Goal: Navigation & Orientation: Understand site structure

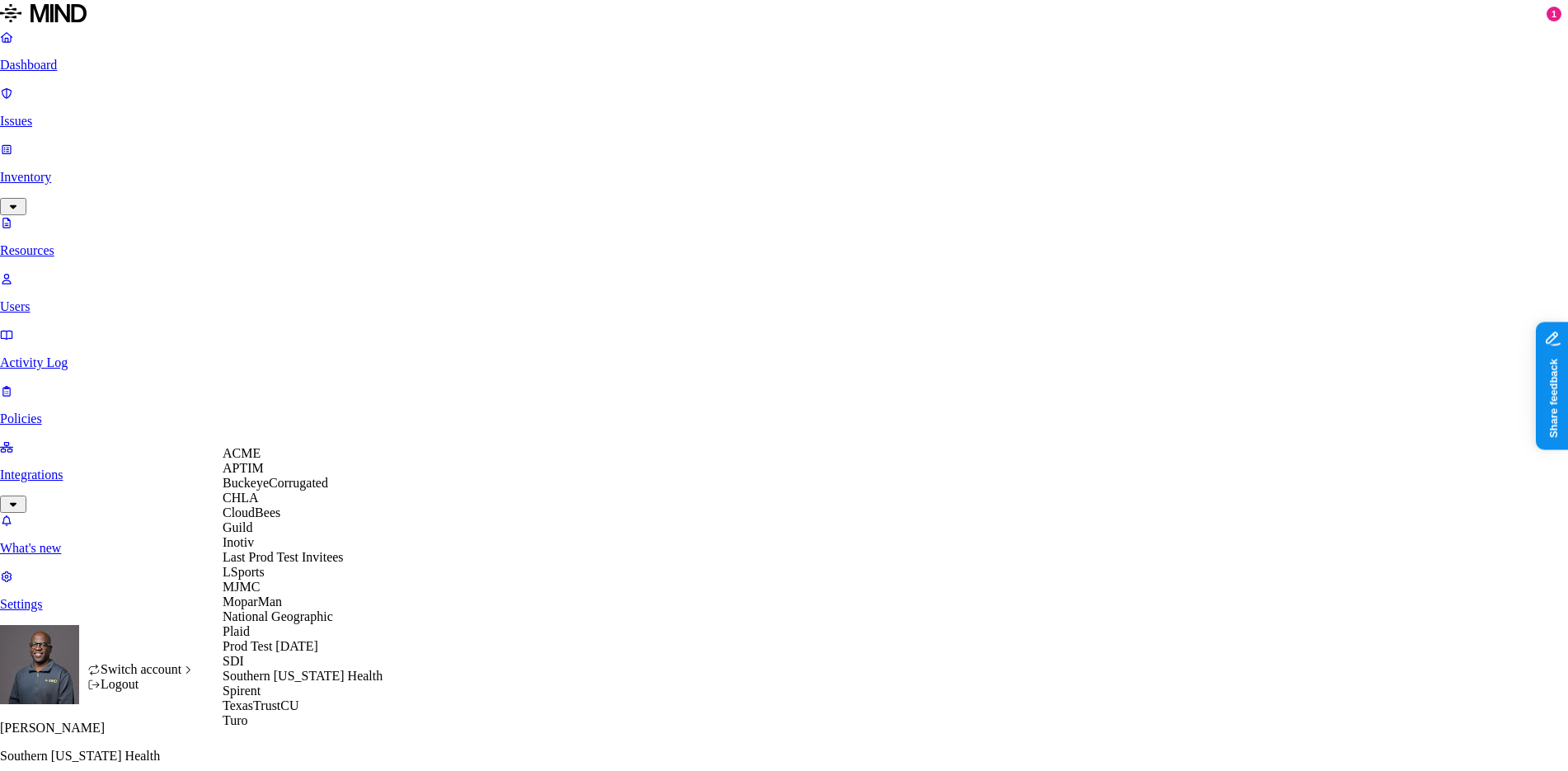
click at [278, 490] on span "BuckeyeCorrugated" at bounding box center [275, 483] width 106 height 14
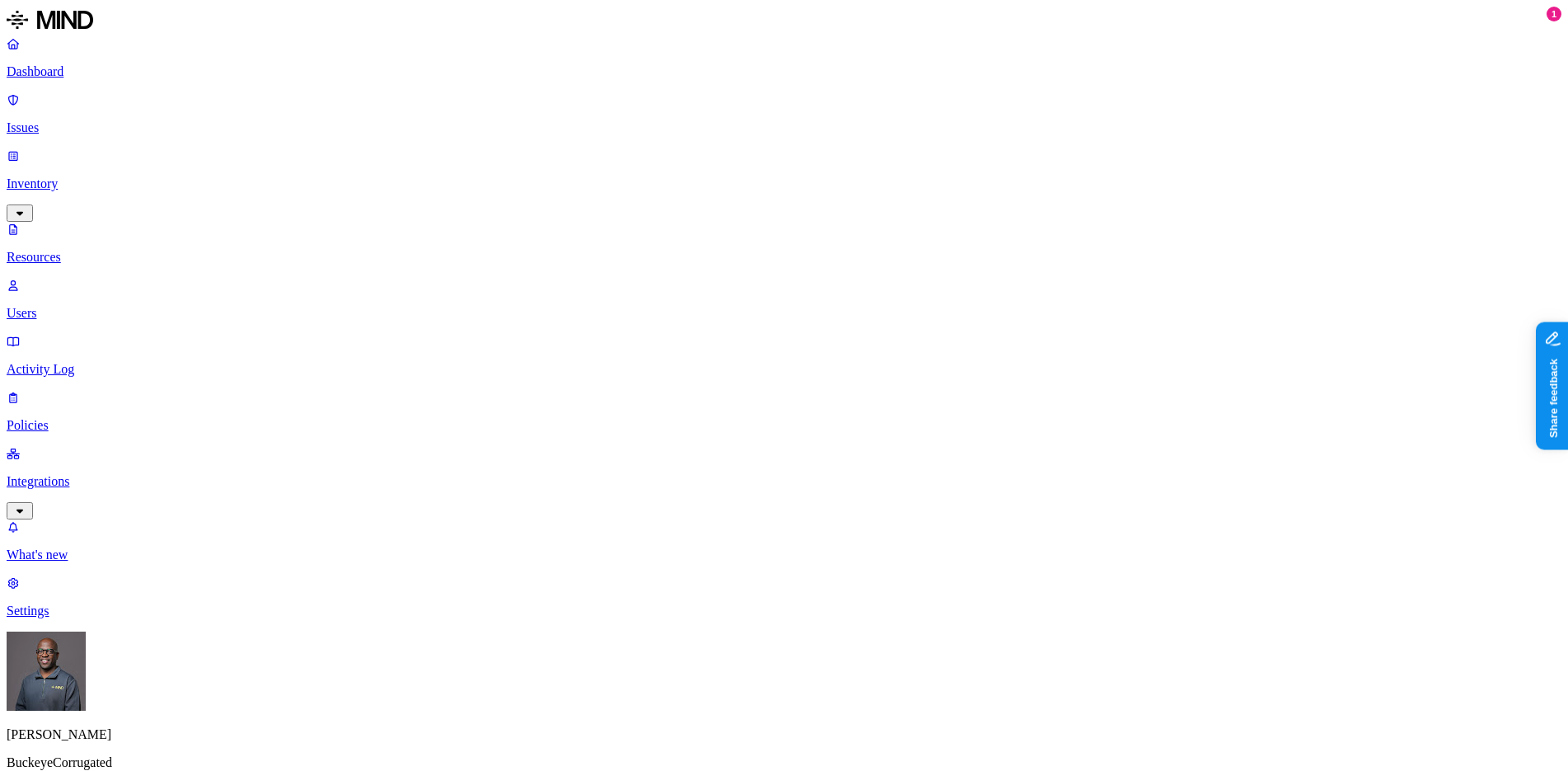
click at [103, 71] on p "Dashboard" at bounding box center [784, 71] width 1554 height 15
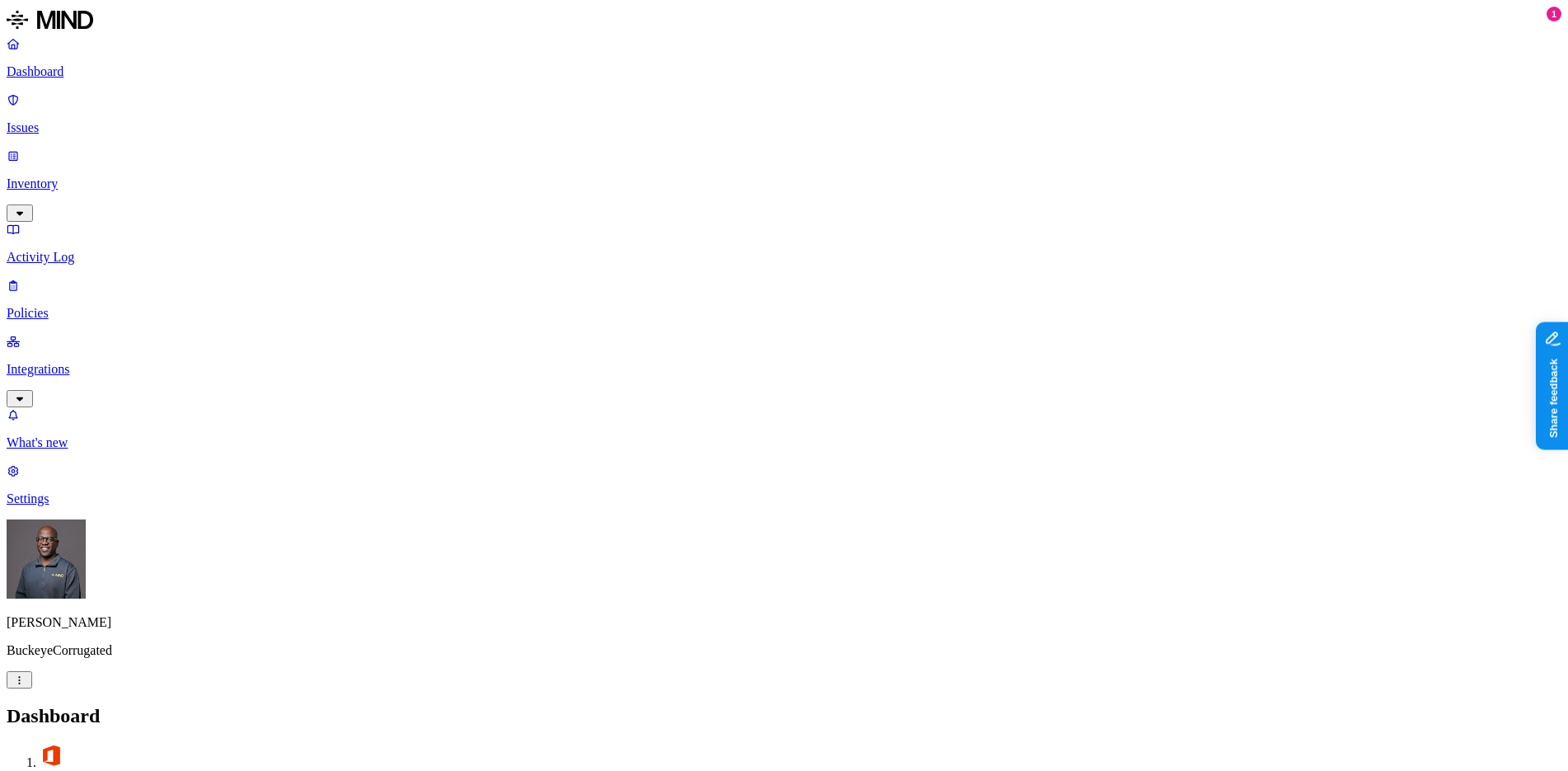
click at [112, 362] on p "Integrations" at bounding box center [784, 369] width 1554 height 15
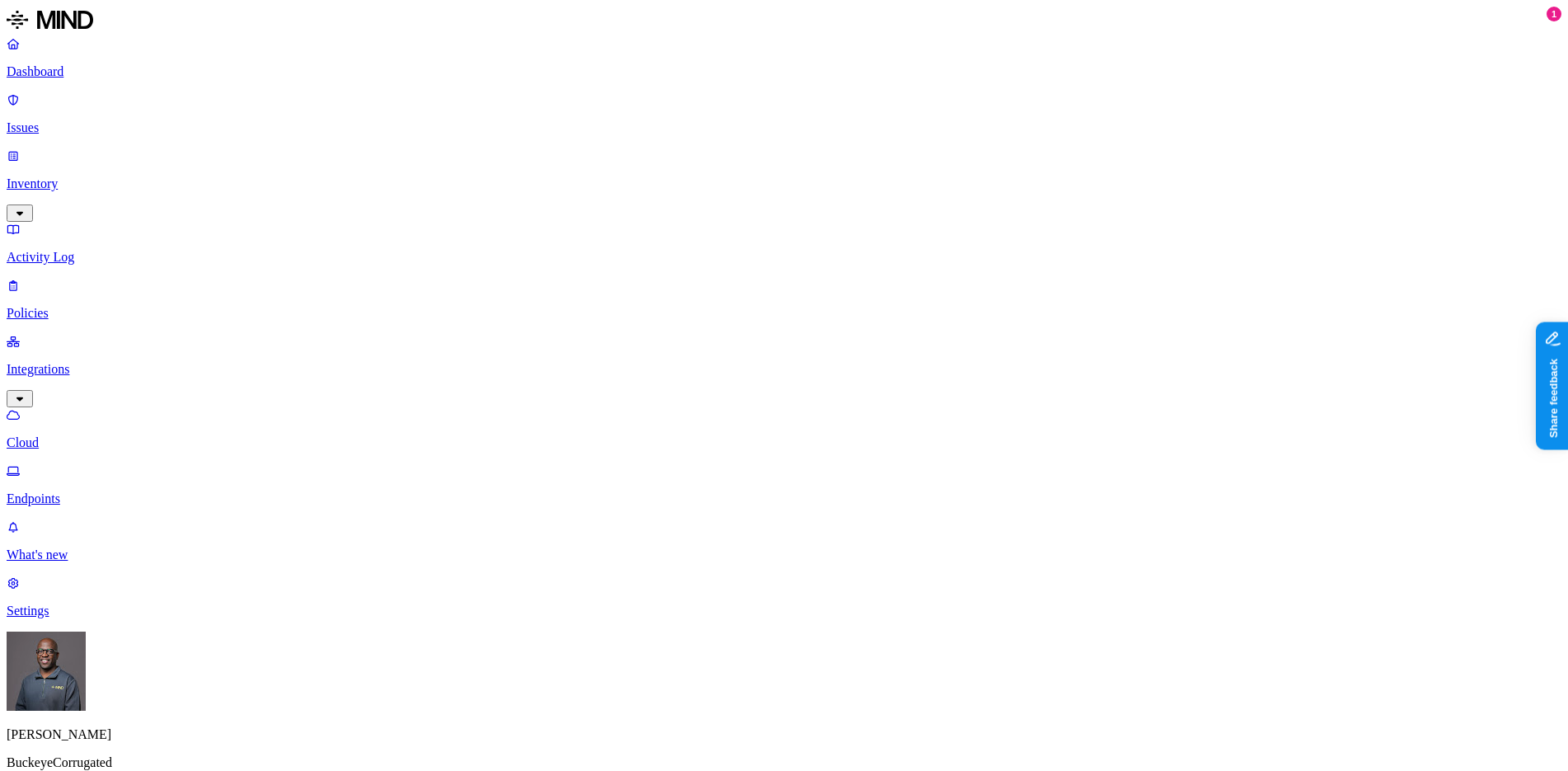
click at [81, 492] on p "Endpoints" at bounding box center [784, 499] width 1554 height 15
click at [96, 435] on p "Cloud" at bounding box center [784, 442] width 1554 height 15
click at [87, 306] on p "Policies" at bounding box center [784, 313] width 1554 height 15
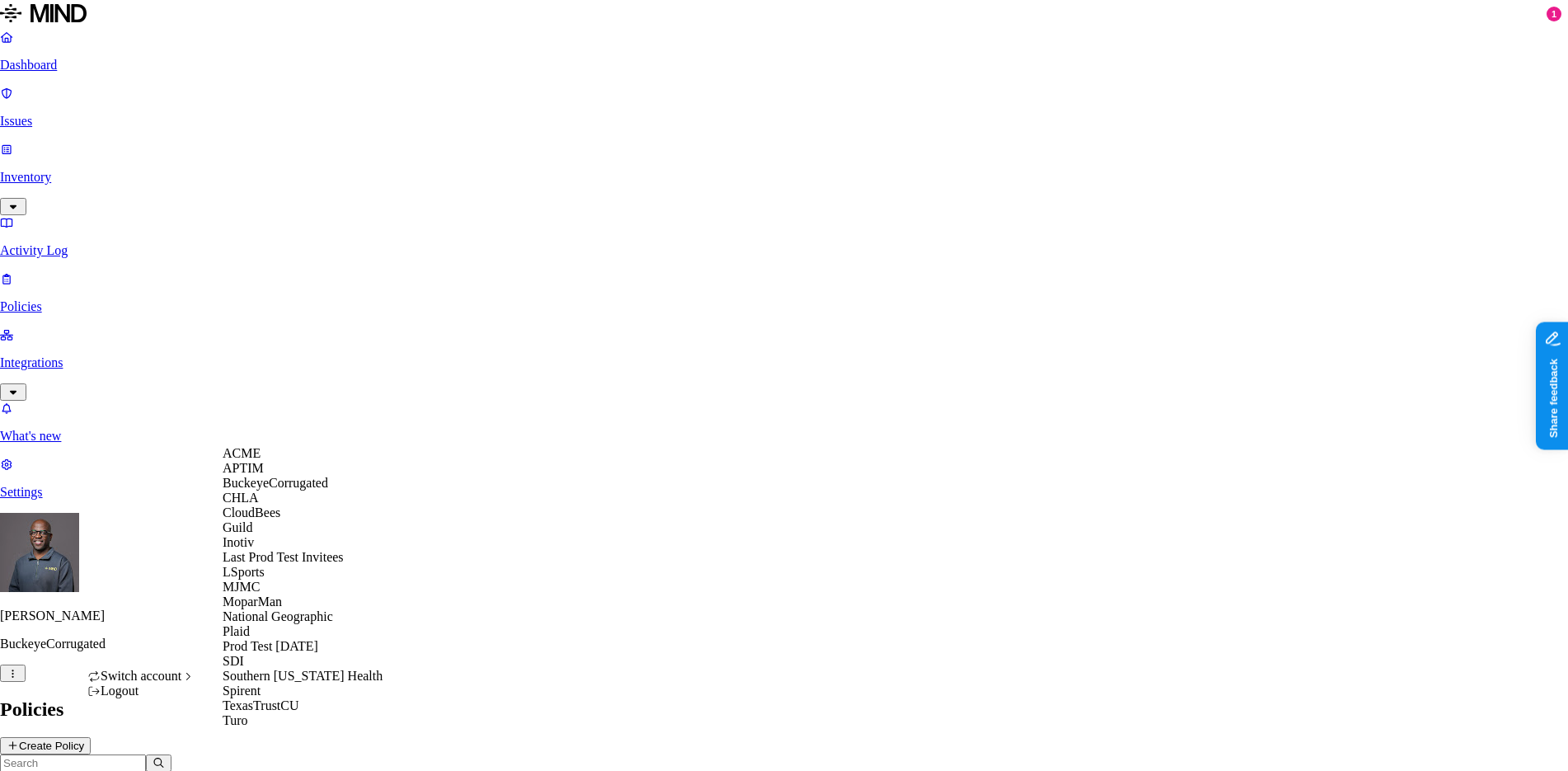
scroll to position [63, 0]
click at [273, 518] on span "CloudBees" at bounding box center [252, 512] width 57 height 14
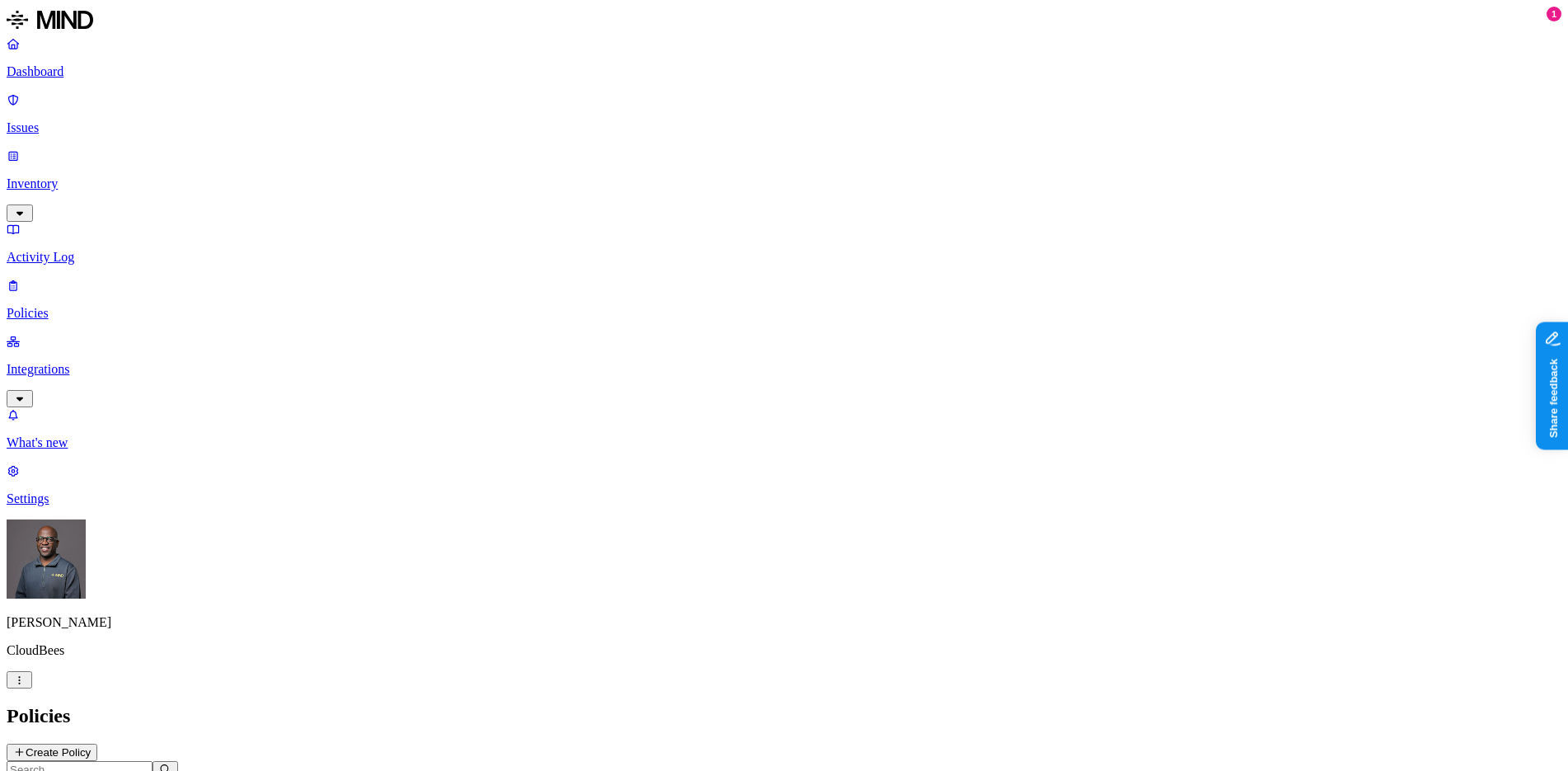
click at [85, 362] on p "Integrations" at bounding box center [784, 369] width 1554 height 15
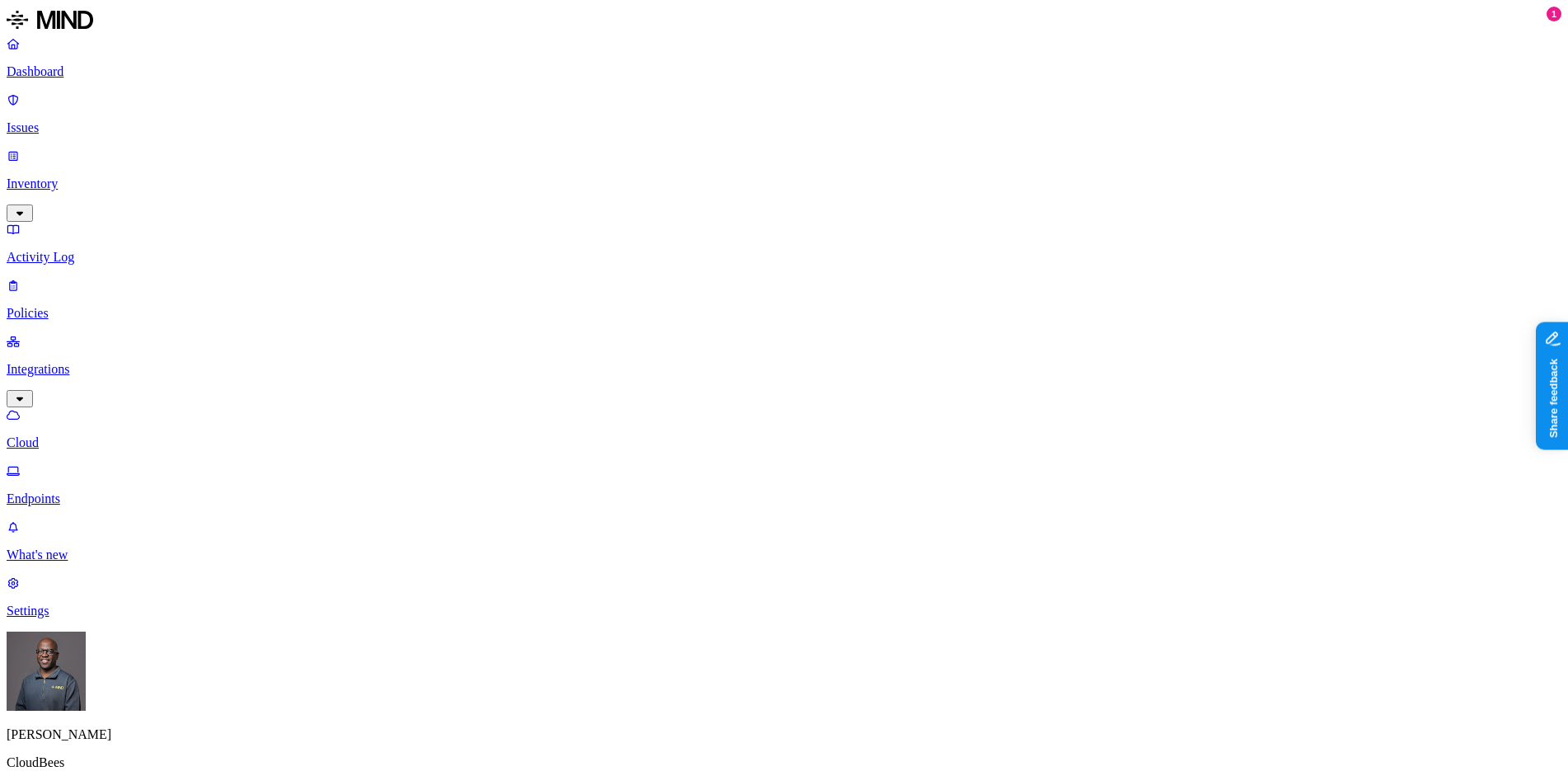
click at [84, 492] on p "Endpoints" at bounding box center [784, 499] width 1554 height 15
click at [65, 73] on p "Dashboard" at bounding box center [784, 71] width 1554 height 15
